Goal: Task Accomplishment & Management: Use online tool/utility

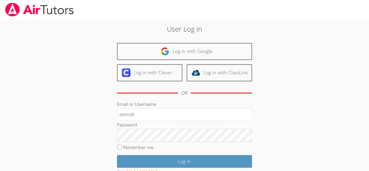
type input "eblindlr"
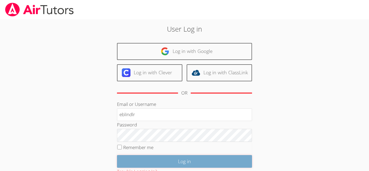
click at [138, 160] on input "Log in" at bounding box center [184, 161] width 135 height 13
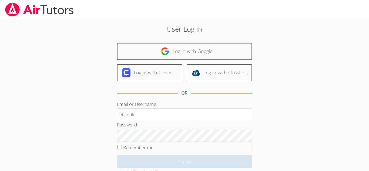
click at [115, 144] on div "User Log in Log in with Google Log in with Clever Log in with ClassLink OR Emai…" at bounding box center [184, 113] width 199 height 179
click at [119, 146] on input "Remember me" at bounding box center [119, 147] width 5 height 5
checkbox input "true"
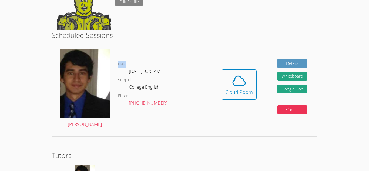
scroll to position [111, 0]
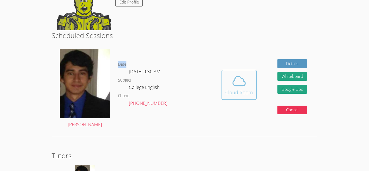
click at [252, 85] on button "Cloud Room" at bounding box center [238, 85] width 35 height 30
click at [239, 78] on icon at bounding box center [238, 80] width 15 height 15
click at [240, 92] on div "Cloud Room" at bounding box center [239, 93] width 28 height 8
click at [202, 33] on h2 "Scheduled Sessions" at bounding box center [185, 35] width 266 height 10
click at [232, 87] on icon at bounding box center [238, 80] width 15 height 15
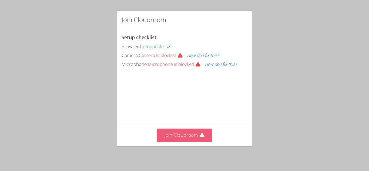
click at [192, 138] on button "Join Cloudroom" at bounding box center [184, 135] width 55 height 13
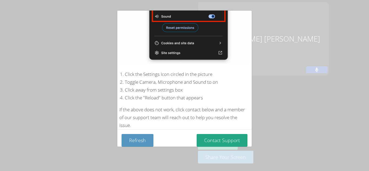
scroll to position [107, 0]
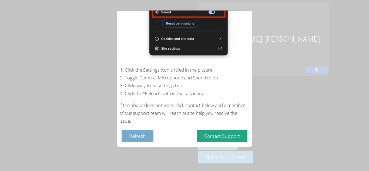
click at [146, 133] on button "Refresh" at bounding box center [137, 136] width 32 height 13
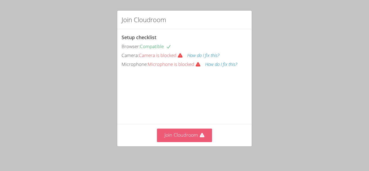
click at [179, 133] on button "Join Cloudroom" at bounding box center [184, 135] width 55 height 13
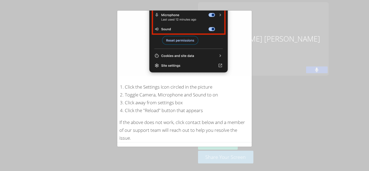
scroll to position [107, 0]
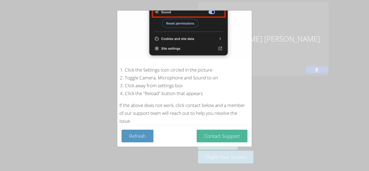
click at [225, 137] on button "Contact Support" at bounding box center [222, 136] width 51 height 13
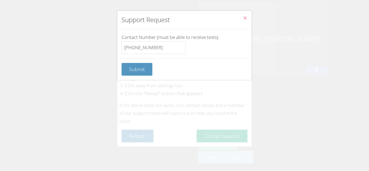
click at [244, 18] on icon "Close" at bounding box center [245, 18] width 5 height 5
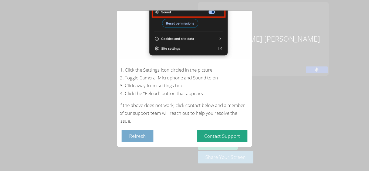
click at [139, 135] on button "Refresh" at bounding box center [137, 136] width 32 height 13
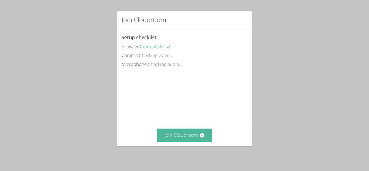
click at [183, 132] on button "Join Cloudroom" at bounding box center [184, 135] width 55 height 13
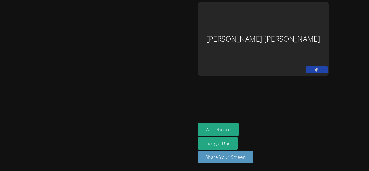
click at [138, 129] on video at bounding box center [97, 75] width 81 height 108
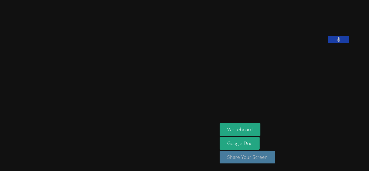
click at [261, 158] on button "Share Your Screen" at bounding box center [247, 157] width 56 height 13
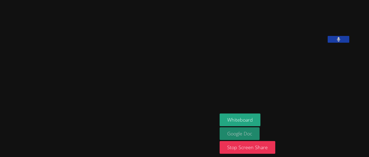
click at [256, 131] on link "Google Doc" at bounding box center [239, 133] width 40 height 13
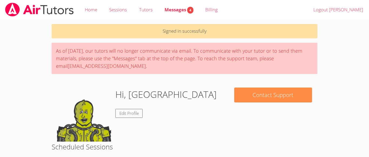
scroll to position [111, 0]
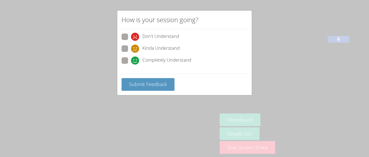
click at [131, 65] on span at bounding box center [131, 65] width 0 height 0
click at [131, 61] on input "Completely Understand" at bounding box center [133, 59] width 5 height 5
radio input "true"
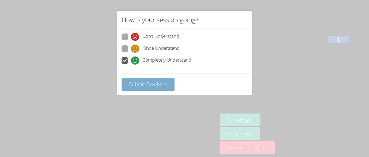
click at [135, 82] on span "Submit Feedback" at bounding box center [148, 84] width 38 height 6
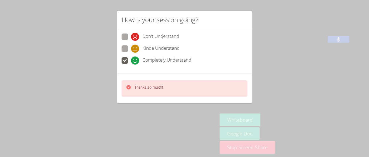
click at [178, 89] on div "Thanks so much!" at bounding box center [184, 88] width 126 height 16
click at [177, 89] on div "Thanks so much!" at bounding box center [184, 88] width 126 height 16
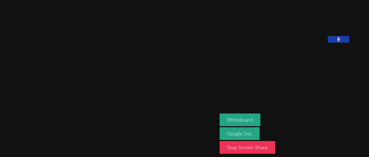
click at [149, 89] on video at bounding box center [108, 68] width 81 height 120
